Goal: Information Seeking & Learning: Learn about a topic

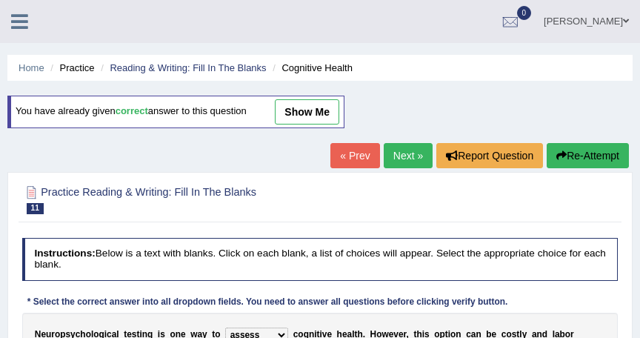
select select "assess"
select select "practitioners"
select select "raised"
select select "validated"
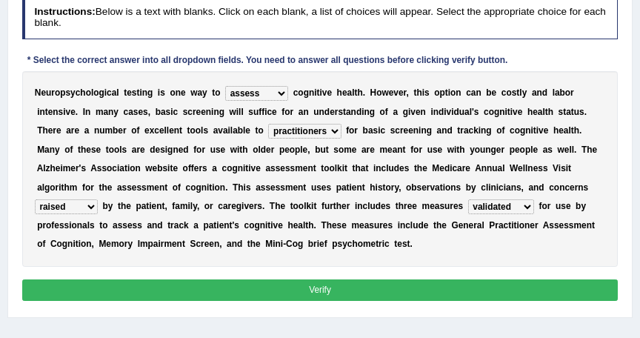
scroll to position [243, 0]
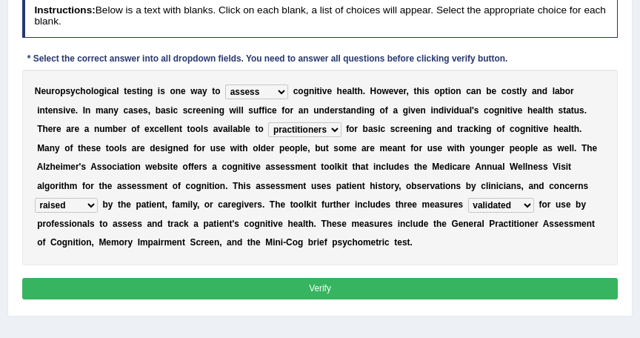
click at [352, 287] on button "Verify" at bounding box center [320, 288] width 596 height 21
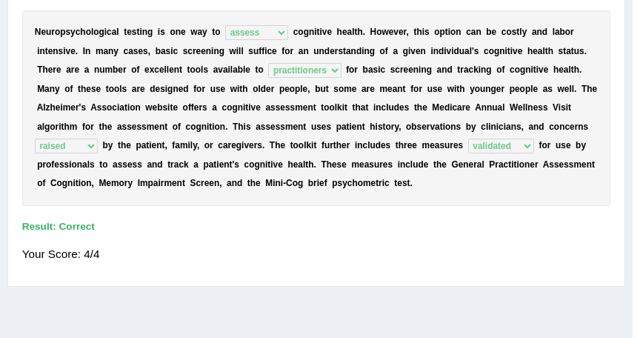
scroll to position [204, 0]
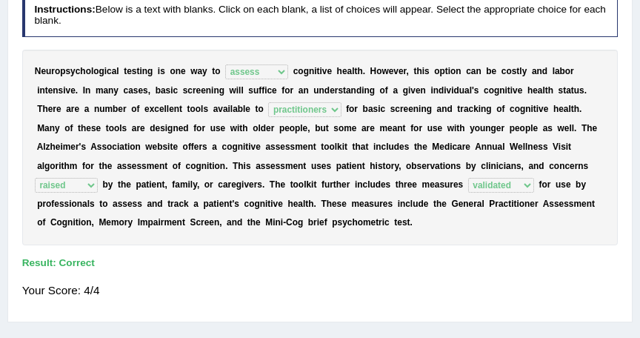
click at [352, 287] on div "Your Score: 4/4" at bounding box center [320, 290] width 596 height 30
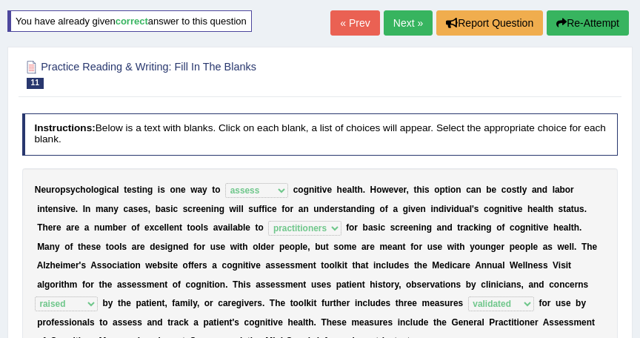
scroll to position [65, 0]
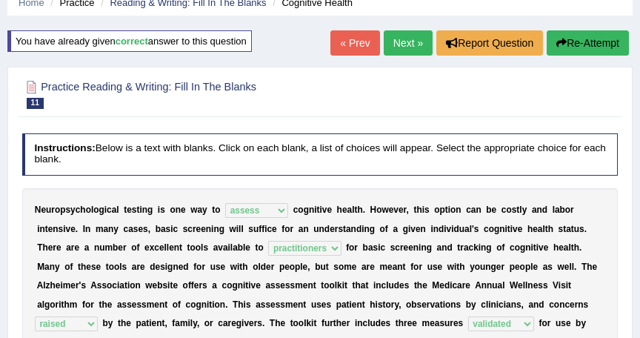
click at [413, 75] on div at bounding box center [320, 94] width 596 height 38
click at [409, 38] on link "Next »" at bounding box center [407, 42] width 49 height 25
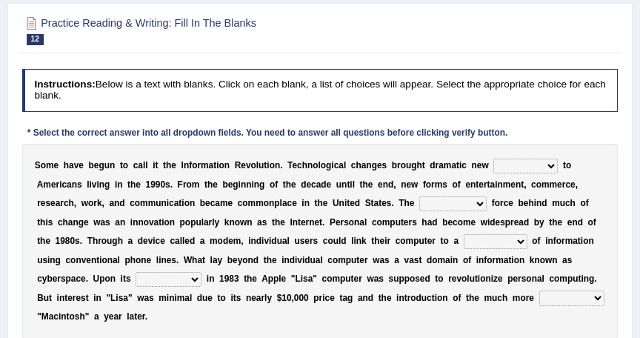
scroll to position [178, 0]
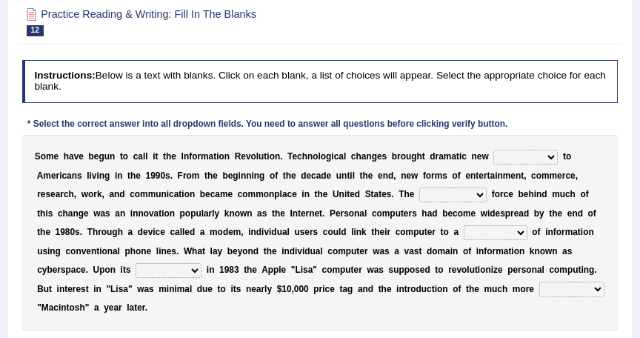
click at [521, 155] on select "challenges puzzles options confusion" at bounding box center [525, 157] width 64 height 15
select select "options"
click at [493, 150] on select "challenges puzzles options confusion" at bounding box center [525, 157] width 64 height 15
click at [419, 192] on select "unremitting uninspiring driving insinuating" at bounding box center [452, 194] width 67 height 15
select select "driving"
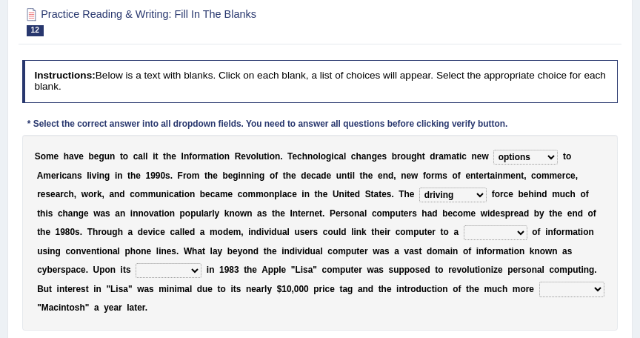
click at [419, 187] on select "unremitting uninspiring driving insinuating" at bounding box center [452, 194] width 67 height 15
click at [463, 232] on select "magnitude bulk wealth volume" at bounding box center [495, 232] width 64 height 15
click at [463, 225] on select "magnitude bulk wealth volume" at bounding box center [495, 232] width 64 height 15
click at [463, 232] on select "magnitude bulk wealth volume" at bounding box center [495, 232] width 64 height 15
select select "bulk"
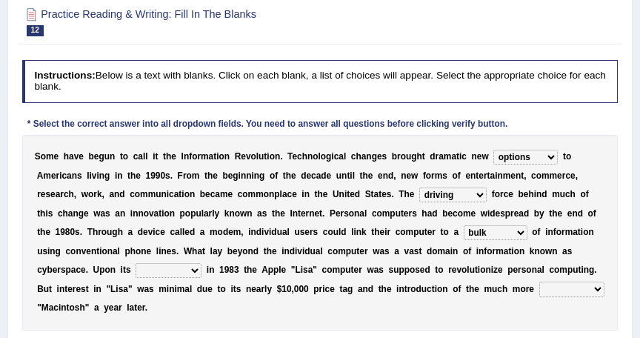
click at [463, 225] on select "magnitude bulk wealth volume" at bounding box center [495, 232] width 64 height 15
click at [201, 263] on select "relief release publication emission" at bounding box center [168, 270] width 66 height 15
select select "publication"
click at [201, 263] on select "relief release publication emission" at bounding box center [168, 270] width 66 height 15
click at [539, 286] on select "convenient affordable advanced formidable" at bounding box center [571, 288] width 65 height 15
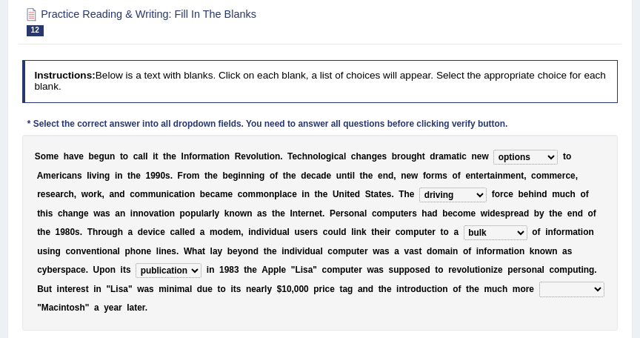
select select "affordable"
click at [539, 281] on select "convenient affordable advanced formidable" at bounding box center [571, 288] width 65 height 15
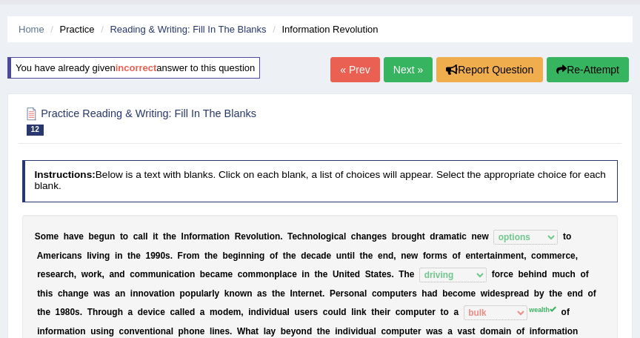
scroll to position [20, 0]
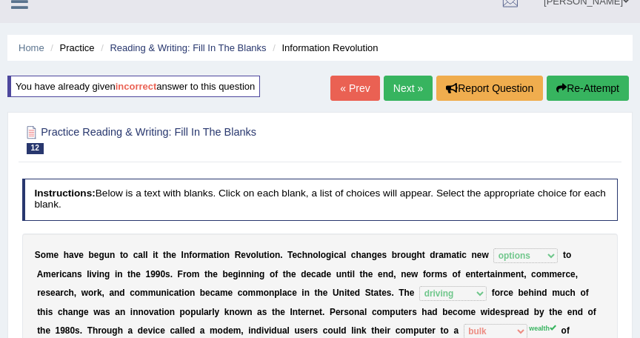
click at [410, 84] on link "Next »" at bounding box center [407, 88] width 49 height 25
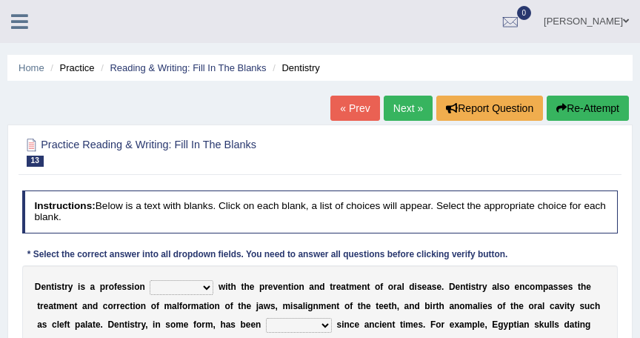
click at [200, 286] on select "agreed dealt concerned taken" at bounding box center [182, 287] width 64 height 15
select select "concerned"
click at [150, 280] on select "agreed dealt concerned taken" at bounding box center [182, 287] width 64 height 15
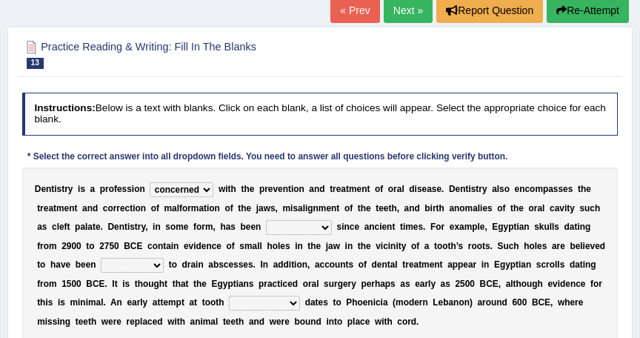
scroll to position [98, 0]
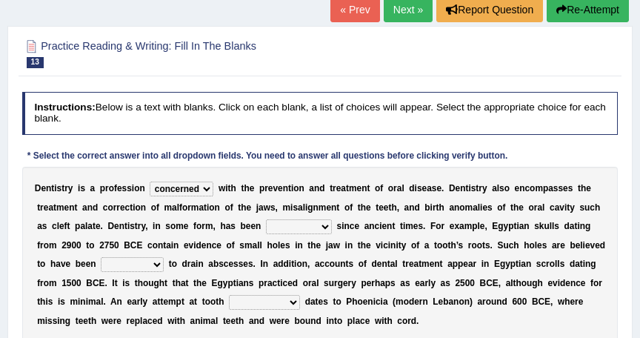
click at [432, 204] on b "r" at bounding box center [434, 207] width 4 height 10
click at [266, 229] on select "criticized replaced practiced abandoned" at bounding box center [299, 226] width 66 height 15
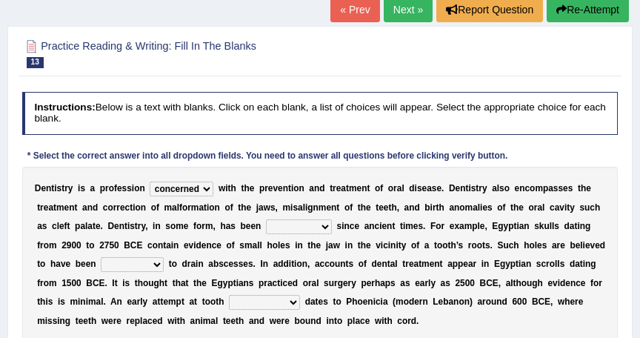
click at [266, 225] on select "criticized replaced practiced abandoned" at bounding box center [299, 226] width 66 height 15
select select "practiced"
click at [266, 219] on select "criticized replaced practiced abandoned" at bounding box center [299, 226] width 66 height 15
click at [164, 257] on select "fluctuated laminated drilled sealed" at bounding box center [132, 264] width 63 height 15
select select "drilled"
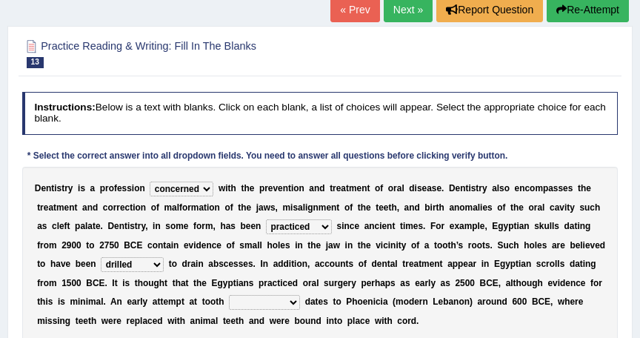
click at [164, 257] on select "fluctuated laminated drilled sealed" at bounding box center [132, 264] width 63 height 15
click at [452, 320] on div "D e n t i s t r y i s a p r o f e s s i o n agreed dealt concerned taken w i t …" at bounding box center [320, 255] width 596 height 176
click at [117, 315] on b "r" at bounding box center [115, 320] width 4 height 10
drag, startPoint x: 488, startPoint y: 82, endPoint x: 576, endPoint y: 91, distance: 88.5
click at [576, 91] on div "Practice Reading & Writing: Fill In The Blanks 13 Dentistry Instructions: Below…" at bounding box center [319, 210] width 625 height 369
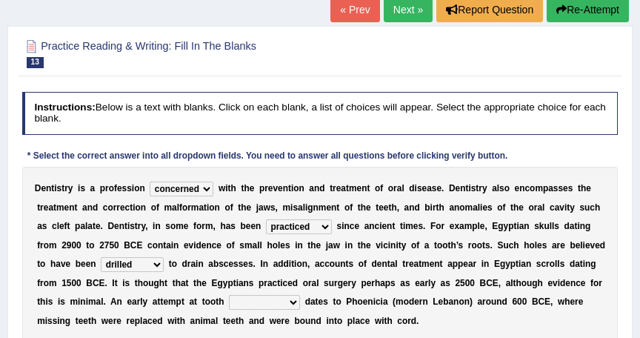
drag, startPoint x: 576, startPoint y: 91, endPoint x: 96, endPoint y: 301, distance: 523.5
click at [229, 301] on select "reparation sacrament restitution replacement" at bounding box center [264, 302] width 71 height 15
click at [229, 295] on select "reparation sacrament restitution replacement" at bounding box center [264, 302] width 71 height 15
click at [229, 302] on select "reparation sacrament restitution replacement" at bounding box center [264, 302] width 71 height 15
select select "replacement"
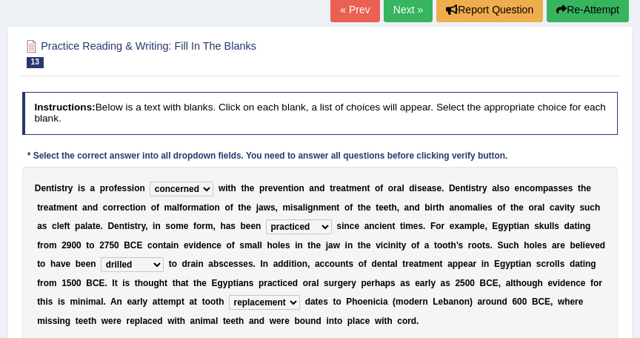
click at [229, 295] on select "reparation sacrament restitution replacement" at bounding box center [264, 302] width 71 height 15
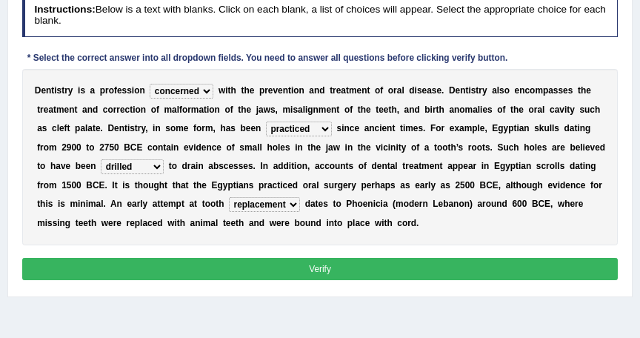
scroll to position [197, 0]
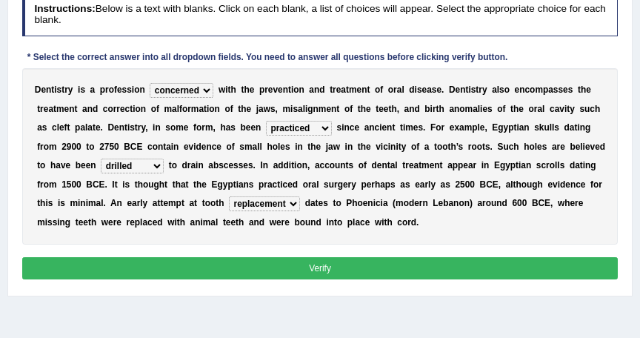
click at [379, 269] on button "Verify" at bounding box center [320, 267] width 596 height 21
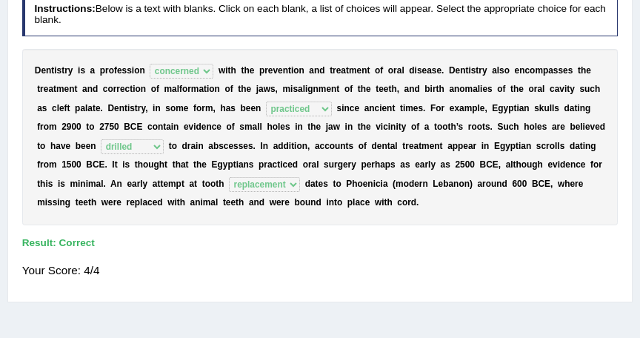
click at [379, 269] on div "Your Score: 4/4" at bounding box center [320, 270] width 596 height 30
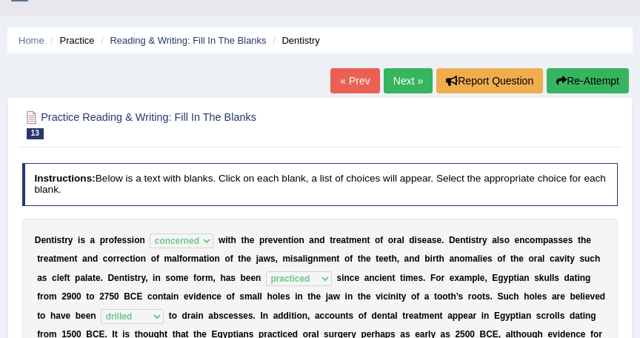
scroll to position [19, 0]
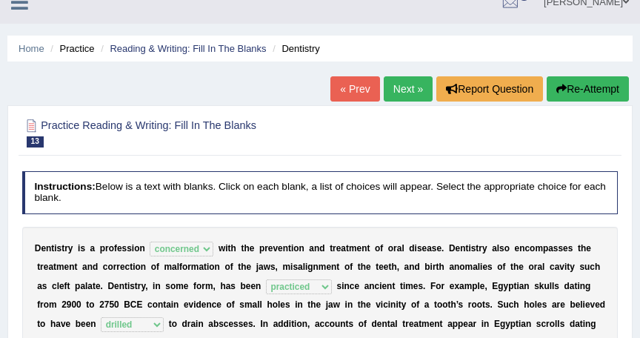
click at [407, 84] on link "Next »" at bounding box center [407, 88] width 49 height 25
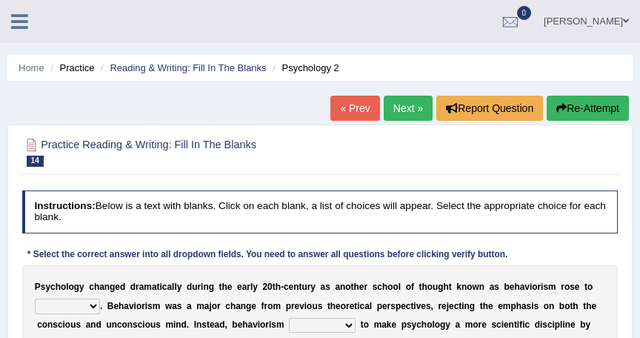
drag, startPoint x: 243, startPoint y: 238, endPoint x: 227, endPoint y: 241, distance: 15.8
click at [89, 304] on select "dominance temptation challenge temper" at bounding box center [67, 305] width 65 height 15
click at [86, 306] on select "dominance temptation challenge temper" at bounding box center [67, 305] width 65 height 15
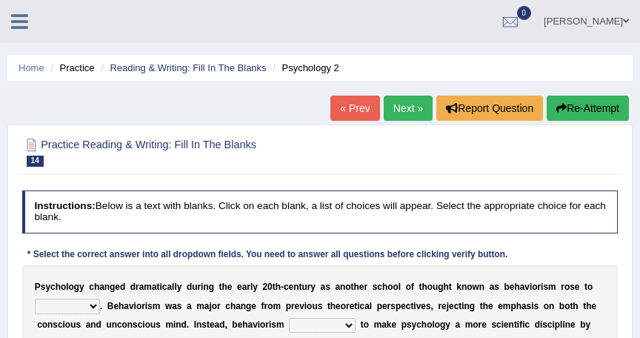
click at [86, 306] on select "dominance temptation challenge temper" at bounding box center [67, 305] width 65 height 15
drag, startPoint x: 115, startPoint y: 305, endPoint x: -25, endPoint y: 284, distance: 141.4
drag, startPoint x: -25, startPoint y: 284, endPoint x: 92, endPoint y: 304, distance: 118.5
click at [92, 304] on select "dominance temptation challenge temper" at bounding box center [67, 305] width 65 height 15
select select "challenge"
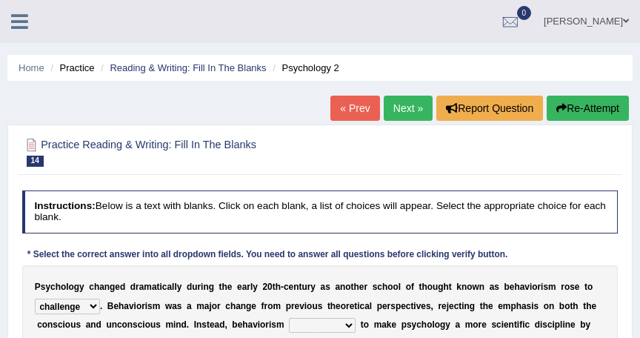
click at [35, 298] on select "dominance temptation challenge temper" at bounding box center [67, 305] width 65 height 15
click at [326, 324] on select "reproached reproved strove rewove" at bounding box center [322, 325] width 67 height 15
click at [289, 318] on select "reproached reproved strove rewove" at bounding box center [322, 325] width 67 height 15
click at [329, 322] on select "reproached reproved strove rewove" at bounding box center [322, 325] width 67 height 15
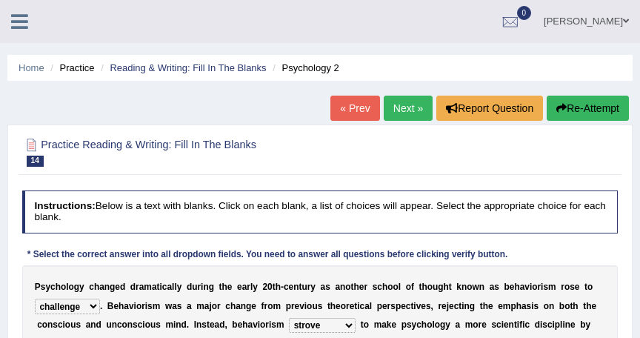
select select "reproached"
click at [289, 318] on select "reproached reproved strove rewove" at bounding box center [322, 325] width 67 height 15
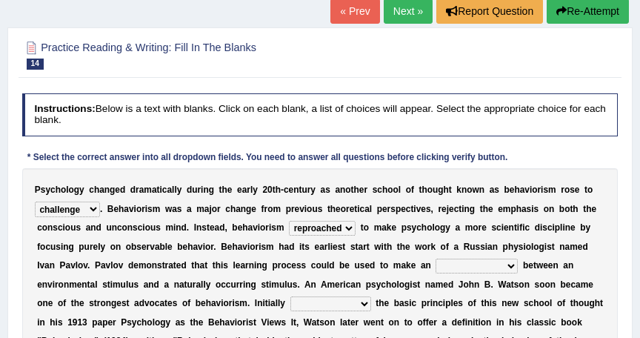
scroll to position [98, 0]
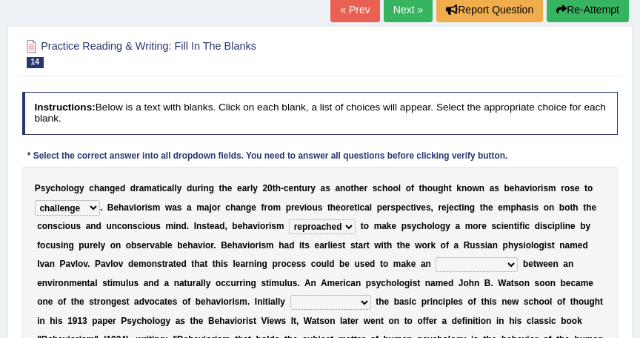
click at [435, 262] on select "acclimatization association union combination" at bounding box center [476, 264] width 82 height 15
click at [435, 257] on select "acclimatization association union combination" at bounding box center [476, 264] width 82 height 15
click at [435, 264] on select "acclimatization association union combination" at bounding box center [476, 264] width 82 height 15
select select "acclimatization"
click at [435, 257] on select "acclimatization association union combination" at bounding box center [476, 264] width 82 height 15
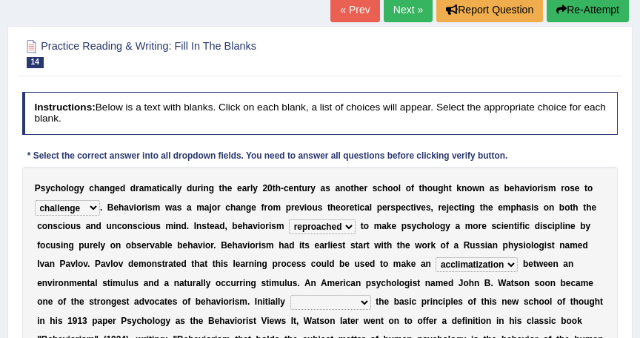
click at [369, 202] on b "l" at bounding box center [370, 207] width 2 height 10
click at [351, 196] on div "P s y c h o l o g y c h a n g e d d r a m a t i c a l l y d u r i n g t h e e a…" at bounding box center [320, 274] width 596 height 214
click at [346, 192] on div "P s y c h o l o g y c h a n g e d d r a m a t i c a l l y d u r i n g t h e e a…" at bounding box center [320, 274] width 596 height 214
click at [290, 301] on select "questioning foreshortening unburdening outlining" at bounding box center [330, 302] width 81 height 15
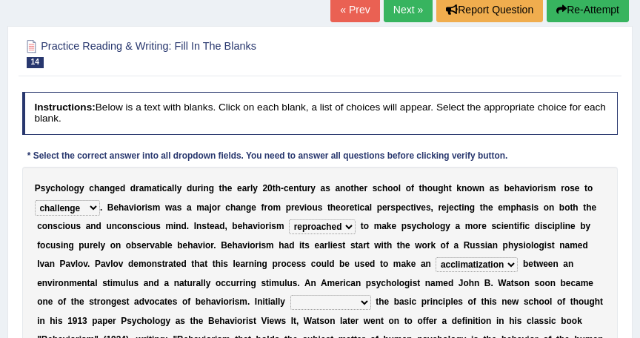
select select "outlining"
click at [290, 295] on select "questioning foreshortening unburdening outlining" at bounding box center [330, 302] width 81 height 15
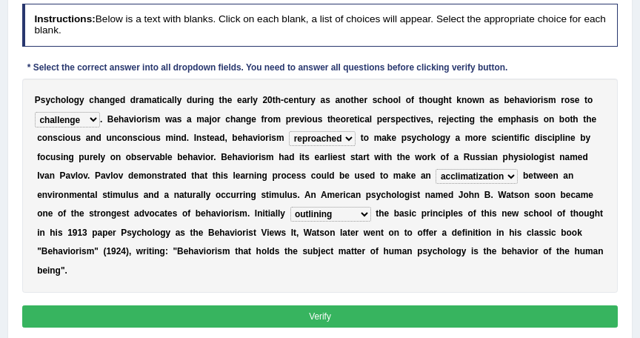
scroll to position [197, 0]
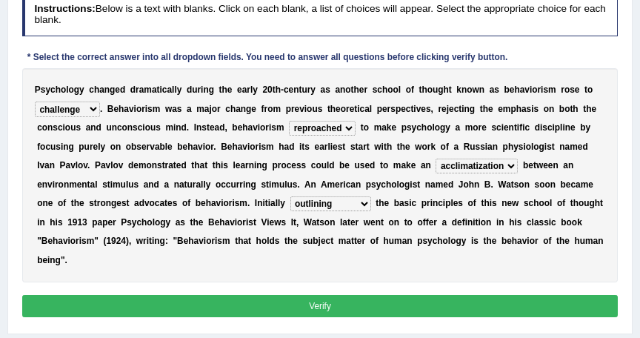
click at [306, 295] on button "Verify" at bounding box center [320, 305] width 596 height 21
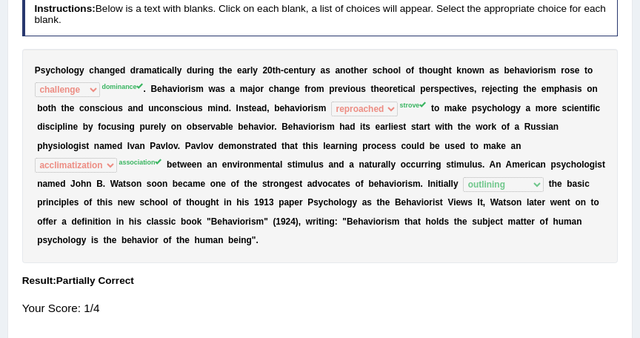
click at [292, 293] on div "Your Score: 1/4" at bounding box center [320, 308] width 596 height 30
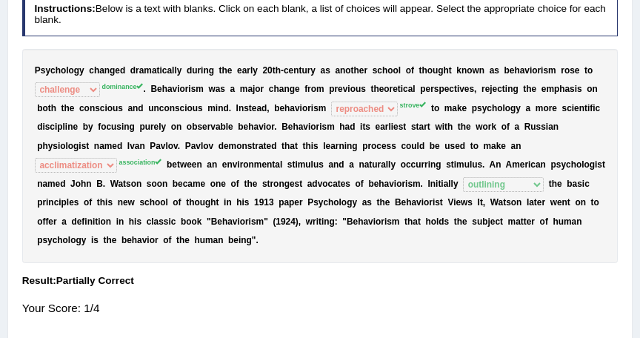
click at [292, 293] on div "Your Score: 1/4" at bounding box center [320, 308] width 596 height 30
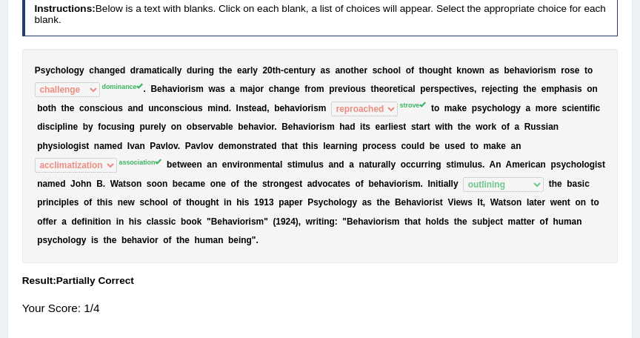
click at [289, 293] on div "Your Score: 1/4" at bounding box center [320, 308] width 596 height 30
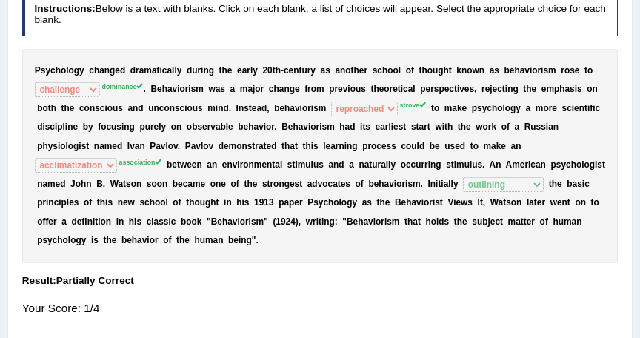
click at [289, 293] on div "Your Score: 1/4" at bounding box center [320, 308] width 596 height 30
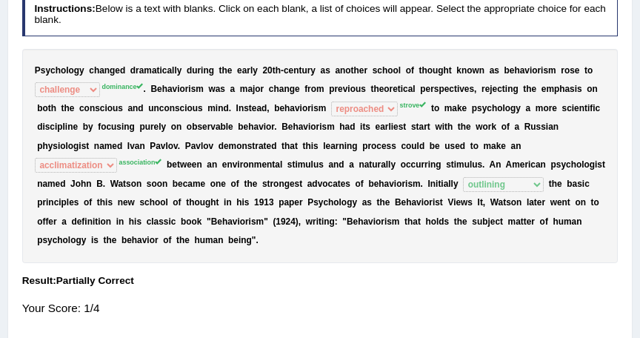
click at [289, 293] on div "Your Score: 1/4" at bounding box center [320, 308] width 596 height 30
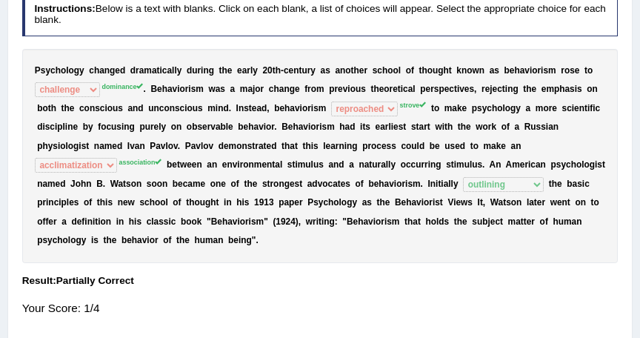
click at [289, 293] on div "Your Score: 1/4" at bounding box center [320, 308] width 596 height 30
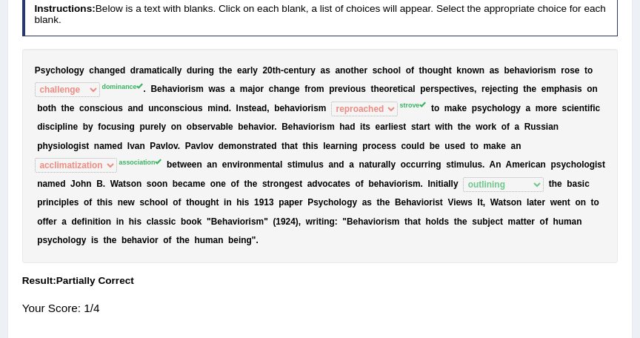
click at [289, 293] on div "Your Score: 1/4" at bounding box center [320, 308] width 596 height 30
click at [477, 311] on div "Instructions: Below is a text with blanks. Click on each blank, a list of choic…" at bounding box center [320, 160] width 602 height 346
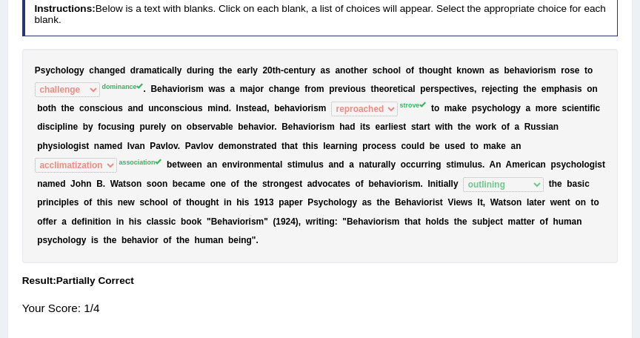
click at [477, 311] on div "Instructions: Below is a text with blanks. Click on each blank, a list of choic…" at bounding box center [320, 160] width 602 height 346
click at [477, 312] on div "Instructions: Below is a text with blanks. Click on each blank, a list of choic…" at bounding box center [320, 160] width 602 height 346
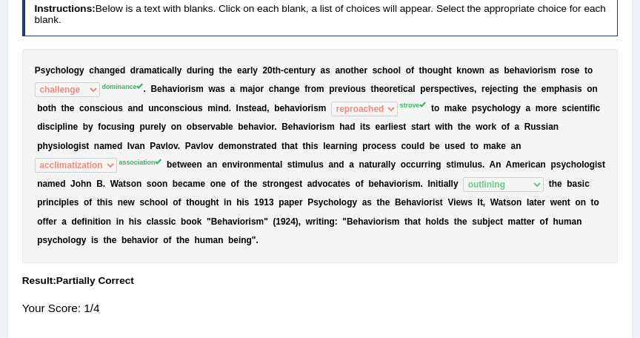
click at [477, 312] on div "Instructions: Below is a text with blanks. Click on each blank, a list of choic…" at bounding box center [320, 160] width 602 height 346
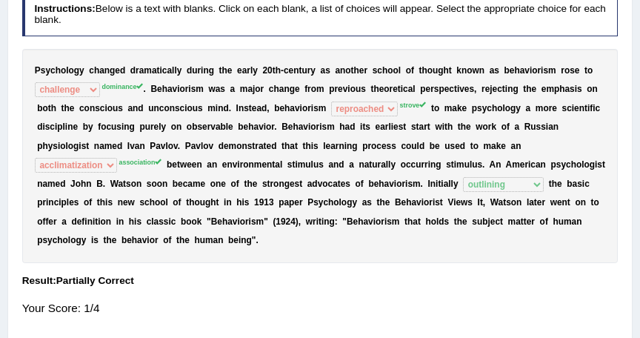
click at [477, 312] on div "Instructions: Below is a text with blanks. Click on each blank, a list of choic…" at bounding box center [320, 160] width 602 height 346
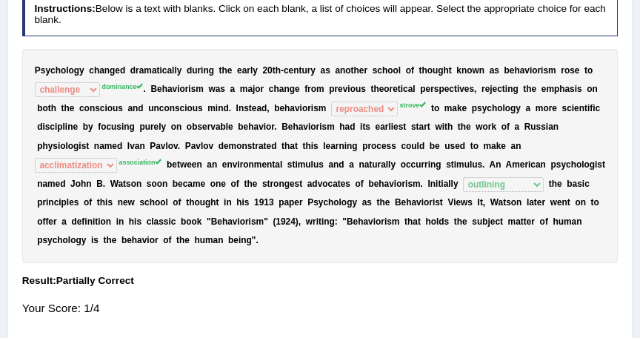
click at [477, 312] on div "Instructions: Below is a text with blanks. Click on each blank, a list of choic…" at bounding box center [320, 160] width 602 height 346
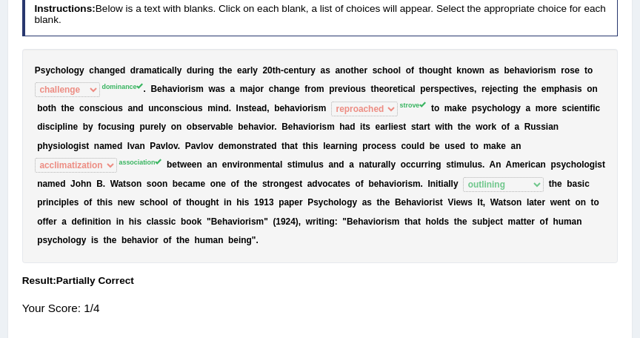
click at [477, 312] on div "Instructions: Below is a text with blanks. Click on each blank, a list of choic…" at bounding box center [320, 160] width 602 height 346
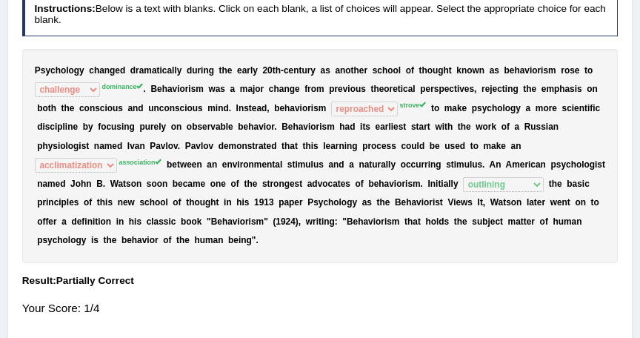
click at [477, 312] on div "Practice Reading & Writing: Fill In The Blanks 14 Psychology 2 Instructions: Be…" at bounding box center [319, 133] width 625 height 412
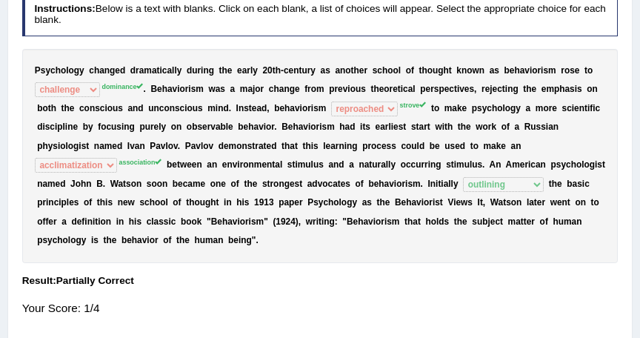
click at [477, 312] on div "Practice Reading & Writing: Fill In The Blanks 14 Psychology 2 Instructions: Be…" at bounding box center [319, 133] width 625 height 412
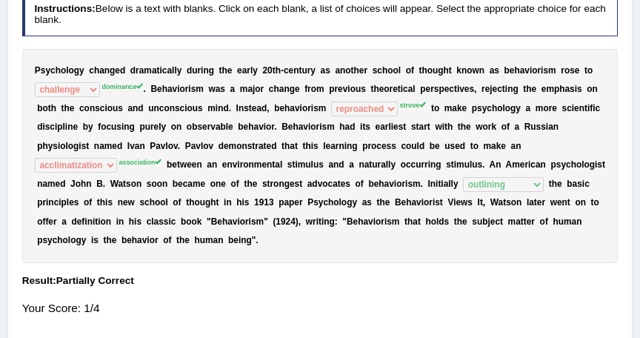
click at [477, 312] on div "Practice Reading & Writing: Fill In The Blanks 14 Psychology 2 Instructions: Be…" at bounding box center [319, 133] width 625 height 412
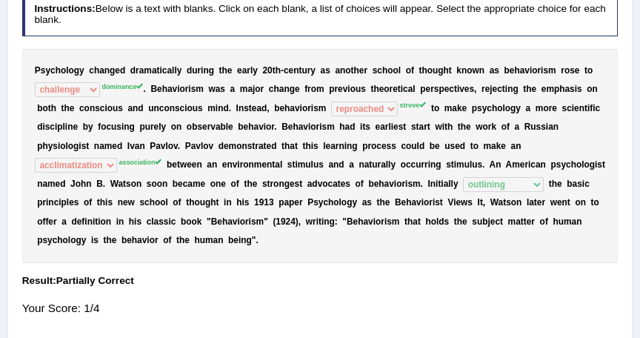
click at [477, 312] on div "Practice Reading & Writing: Fill In The Blanks 14 Psychology 2 Instructions: Be…" at bounding box center [319, 133] width 625 height 412
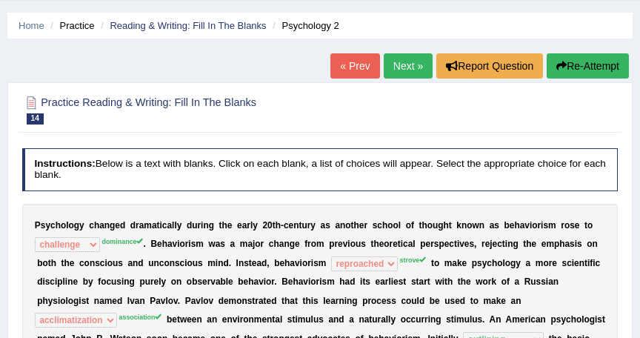
scroll to position [38, 0]
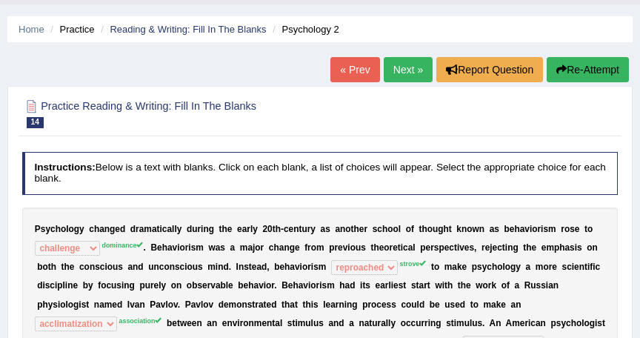
click at [599, 59] on button "Re-Attempt" at bounding box center [587, 69] width 82 height 25
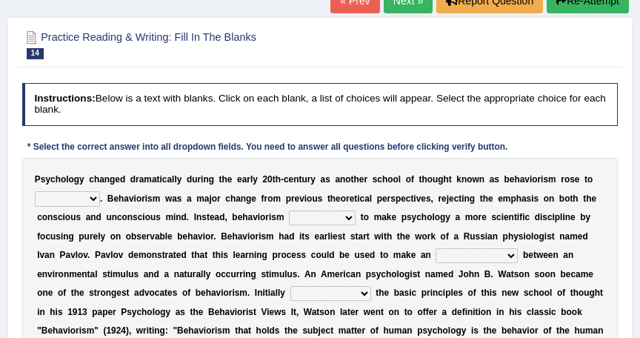
scroll to position [177, 0]
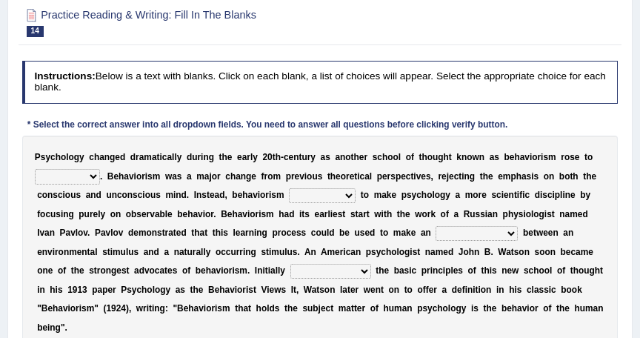
click at [90, 172] on select "dominance temptation challenge temper" at bounding box center [67, 176] width 65 height 15
select select "dominance"
click at [35, 169] on select "dominance temptation challenge temper" at bounding box center [67, 176] width 65 height 15
click at [325, 190] on select "reproached reproved strove rewove" at bounding box center [322, 195] width 67 height 15
select select "strove"
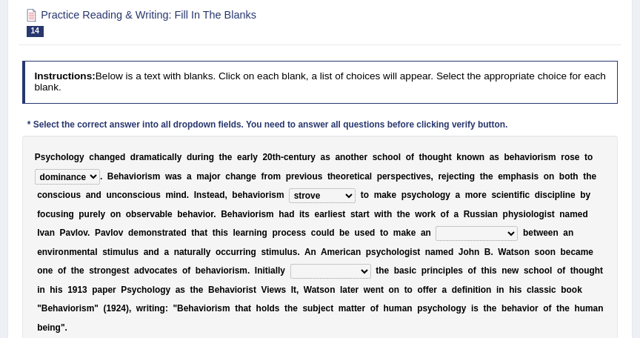
click at [289, 188] on select "reproached reproved strove rewove" at bounding box center [322, 195] width 67 height 15
click at [435, 226] on select "acclimatization association union combination" at bounding box center [476, 233] width 82 height 15
select select "association"
click at [435, 226] on select "acclimatization association union combination" at bounding box center [476, 233] width 82 height 15
click at [290, 269] on select "questioning foreshortening unburdening outlining" at bounding box center [330, 271] width 81 height 15
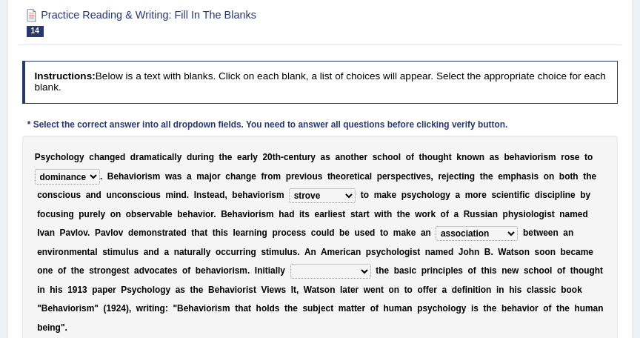
click at [290, 269] on select "questioning foreshortening unburdening outlining" at bounding box center [330, 271] width 81 height 15
select select "outlining"
click at [290, 264] on select "questioning foreshortening unburdening outlining" at bounding box center [330, 271] width 81 height 15
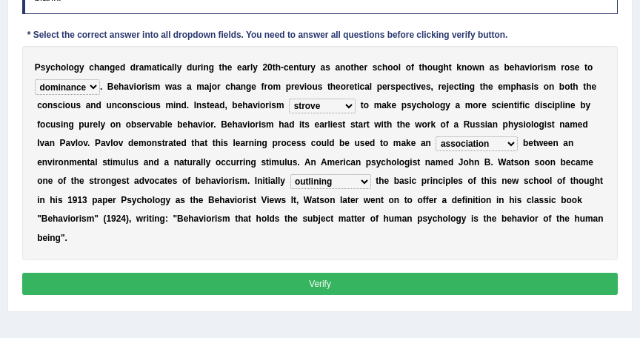
scroll to position [275, 0]
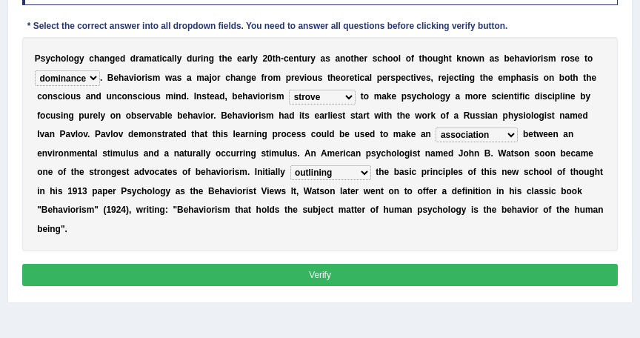
click at [378, 264] on button "Verify" at bounding box center [320, 274] width 596 height 21
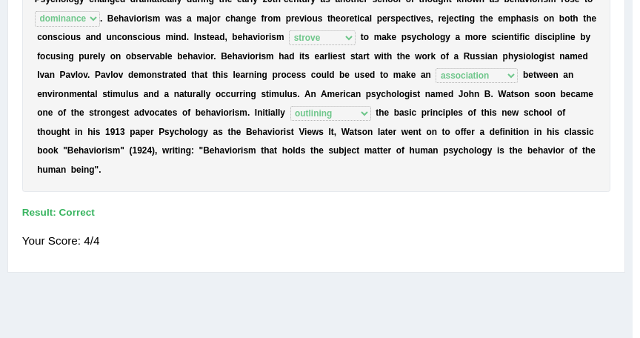
scroll to position [237, 0]
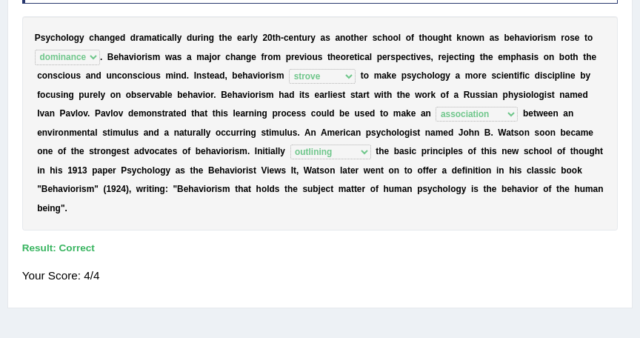
click at [378, 261] on div "Your Score: 4/4" at bounding box center [320, 276] width 596 height 30
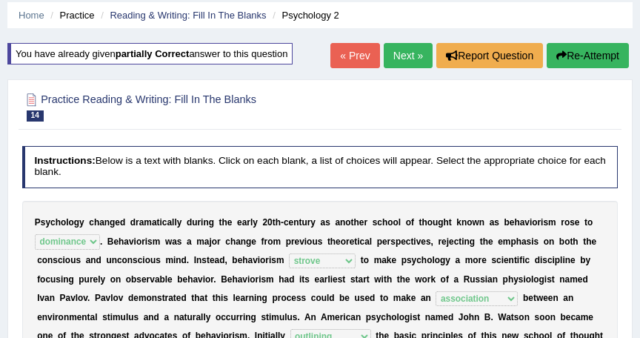
scroll to position [33, 0]
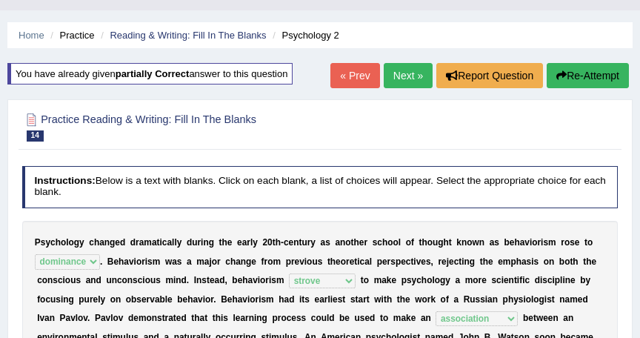
click at [420, 36] on ul "Home Practice Reading & Writing: Fill In The Blanks Psychology 2" at bounding box center [319, 35] width 625 height 26
click at [401, 73] on link "Next »" at bounding box center [407, 75] width 49 height 25
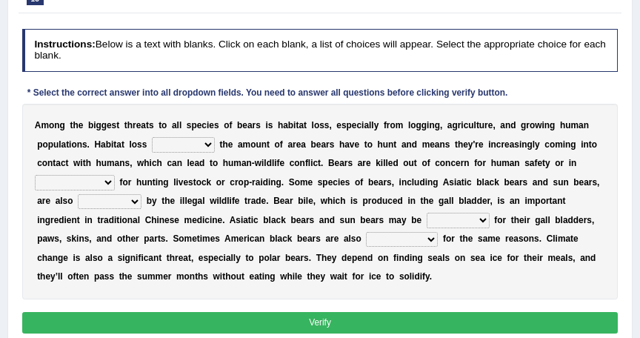
scroll to position [217, 0]
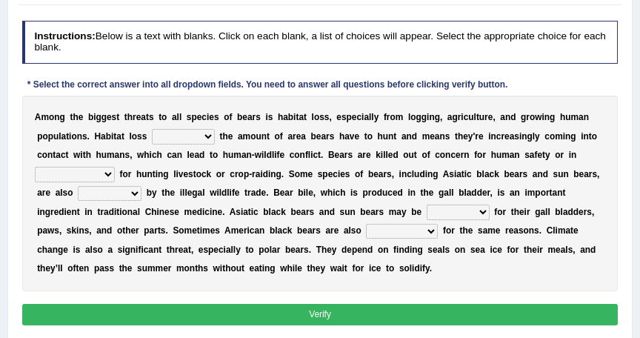
click at [204, 132] on select "increases reduces complies interacts" at bounding box center [183, 136] width 63 height 15
select select "increases"
click at [152, 129] on select "increases reduces complies interacts" at bounding box center [183, 136] width 63 height 15
click at [115, 167] on select "coalition retaliation appreciation disinformation" at bounding box center [75, 174] width 80 height 15
select select "appreciation"
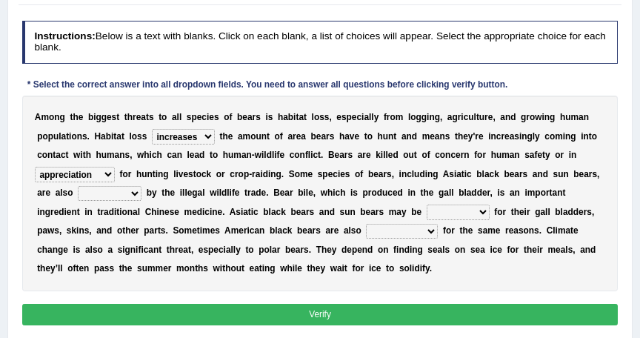
click at [115, 167] on select "coalition retaliation appreciation disinformation" at bounding box center [75, 174] width 80 height 15
click at [306, 184] on div "A m o n g t h e b i g g e s t t h r e a t s t o a l l s p e c i e s o f b e a r…" at bounding box center [320, 192] width 596 height 195
click at [426, 210] on select "poached squelched coached blenched" at bounding box center [457, 211] width 63 height 15
select select "poached"
click at [426, 204] on select "poached squelched coached blenched" at bounding box center [457, 211] width 63 height 15
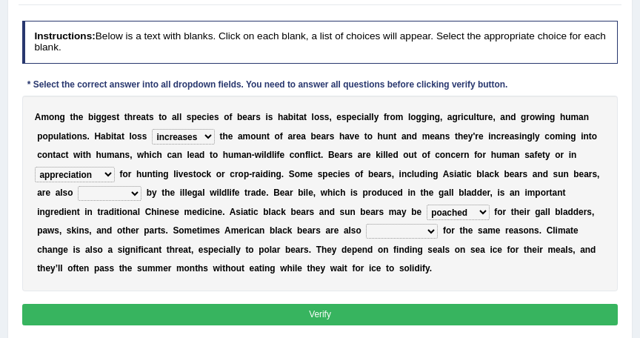
click at [366, 228] on select "begot foreseen encountered targeted" at bounding box center [402, 231] width 72 height 15
select select "targeted"
click at [366, 224] on select "begot foreseen encountered targeted" at bounding box center [402, 231] width 72 height 15
click at [141, 186] on select "protected prohibited fattened threatened" at bounding box center [110, 193] width 64 height 15
select select "threatened"
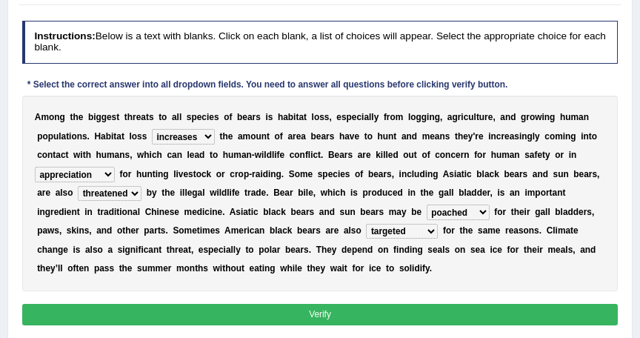
click at [141, 186] on select "protected prohibited fattened threatened" at bounding box center [110, 193] width 64 height 15
click at [446, 311] on button "Verify" at bounding box center [320, 314] width 596 height 21
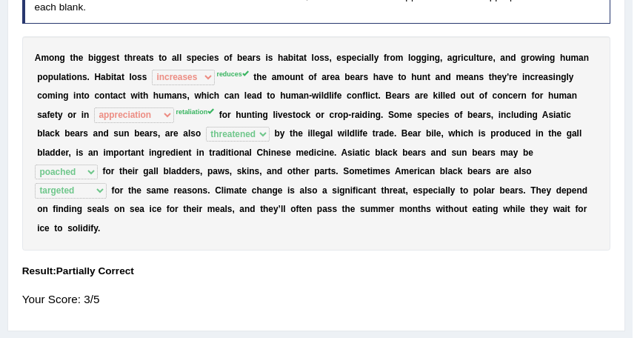
scroll to position [178, 0]
